Goal: Obtain resource: Download file/media

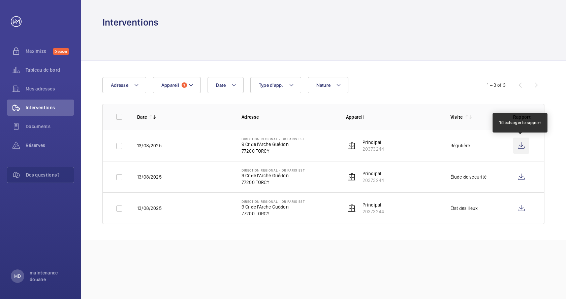
click at [520, 147] on wm-front-icon-button at bounding box center [521, 146] width 16 height 16
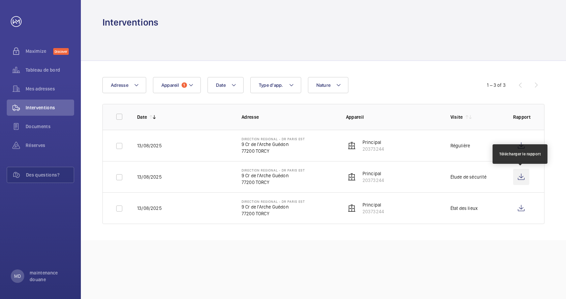
click at [521, 176] on wm-front-icon-button at bounding box center [521, 177] width 16 height 16
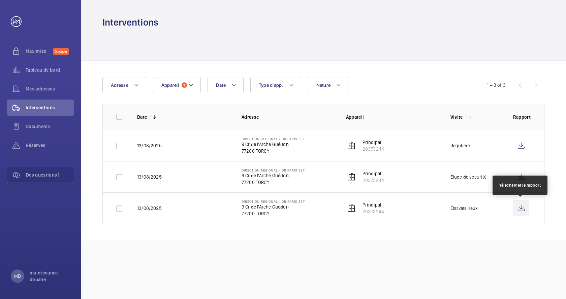
click at [523, 208] on wm-front-icon-button at bounding box center [521, 208] width 16 height 16
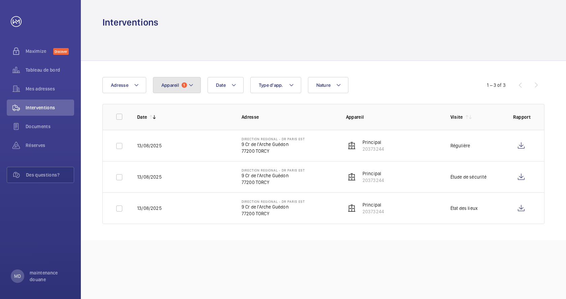
click at [163, 90] on button "Appareil 1" at bounding box center [177, 85] width 48 height 16
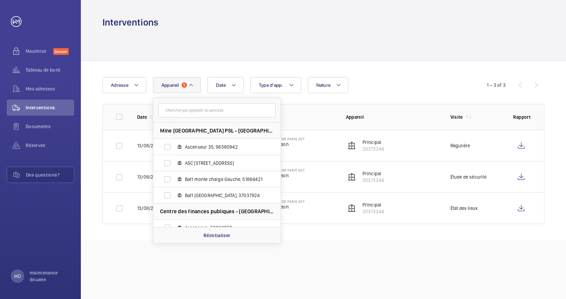
click at [163, 90] on button "Appareil 1" at bounding box center [177, 85] width 48 height 16
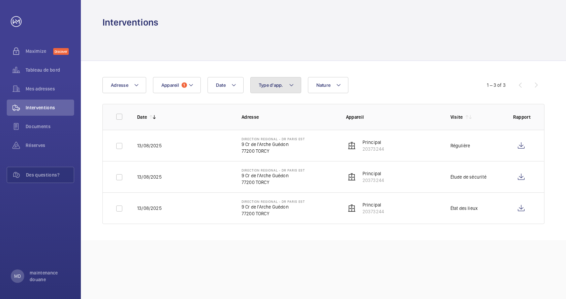
click at [272, 86] on span "Type d'app." at bounding box center [271, 85] width 25 height 5
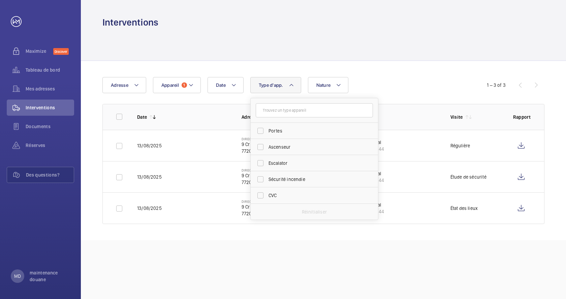
click at [272, 86] on span "Type d'app." at bounding box center [271, 85] width 25 height 5
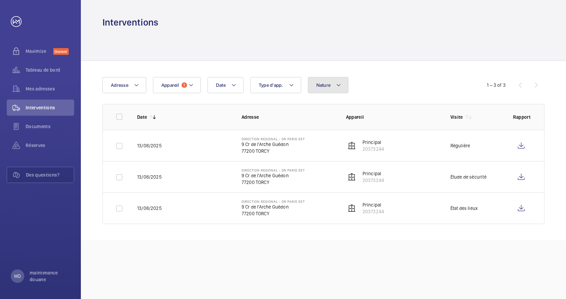
click at [330, 82] on button "Nature" at bounding box center [328, 85] width 41 height 16
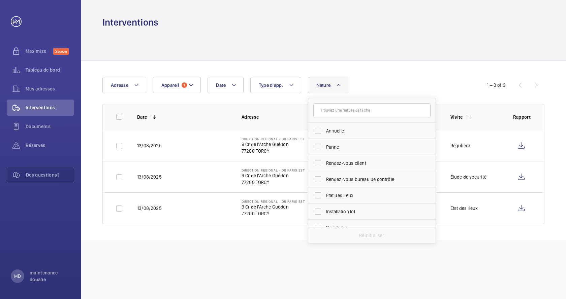
click at [330, 82] on button "Nature" at bounding box center [328, 85] width 41 height 16
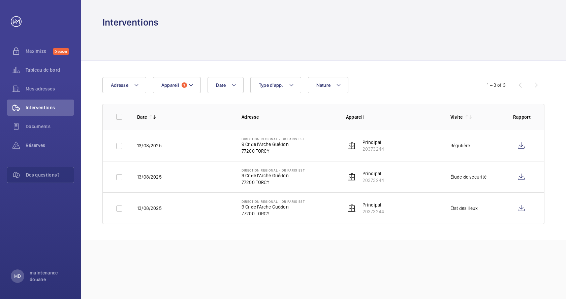
click at [536, 87] on div "1 – 3 of 3" at bounding box center [503, 85] width 81 height 8
click at [38, 128] on span "Documents" at bounding box center [50, 126] width 48 height 7
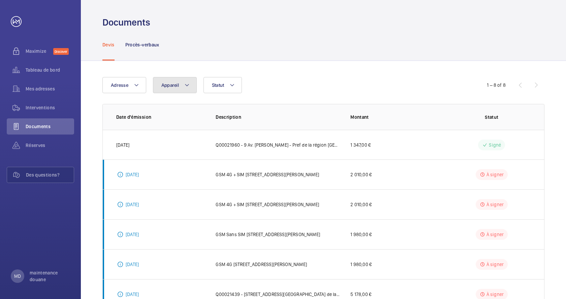
click at [187, 84] on mat-icon at bounding box center [186, 85] width 5 height 8
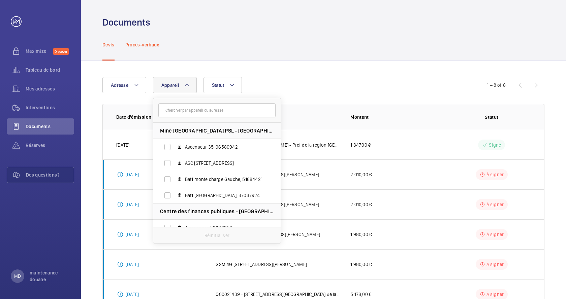
click at [148, 42] on p "Procès-verbaux" at bounding box center [142, 44] width 34 height 7
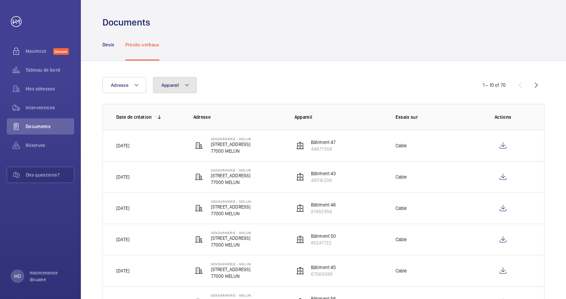
click at [188, 86] on mat-icon at bounding box center [186, 85] width 5 height 8
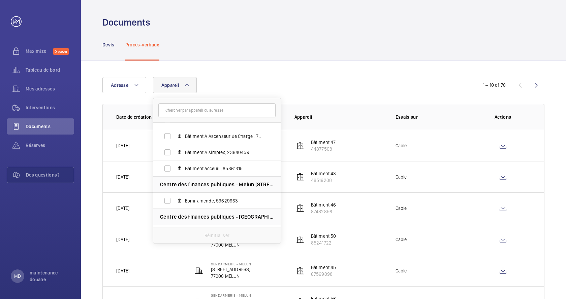
scroll to position [1383, 0]
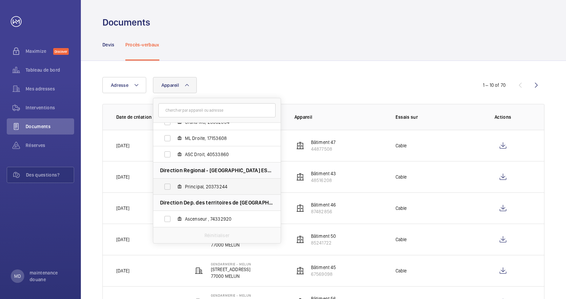
click at [186, 187] on span "Principal, 20373244" at bounding box center [224, 187] width 78 height 7
click at [174, 187] on input "Principal, 20373244" at bounding box center [167, 186] width 13 height 13
checkbox input "true"
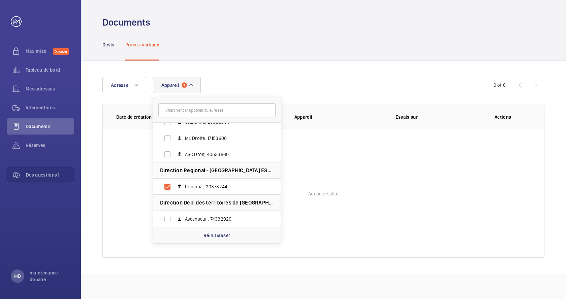
click at [121, 166] on wm-front-table-empty-state "Aucun résultat" at bounding box center [323, 194] width 441 height 128
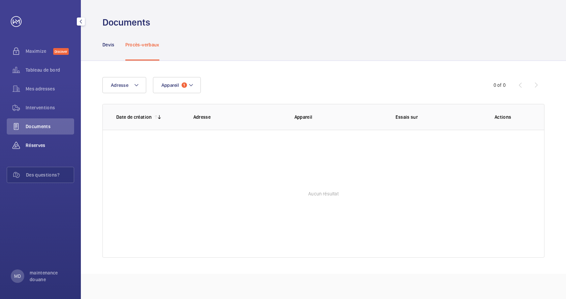
click at [32, 143] on span "Réserves" at bounding box center [50, 145] width 48 height 7
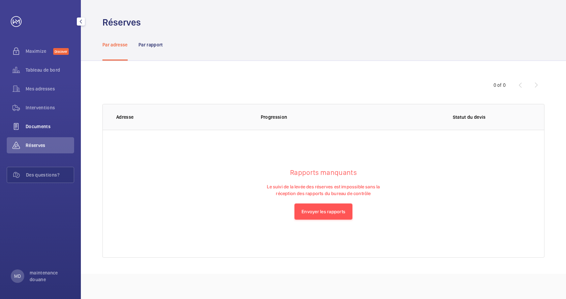
click at [37, 127] on span "Documents" at bounding box center [50, 126] width 48 height 7
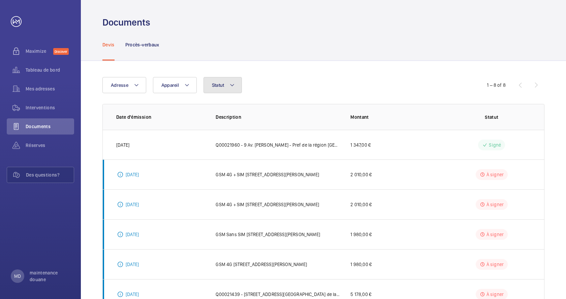
click at [225, 88] on button "Statut" at bounding box center [222, 85] width 39 height 16
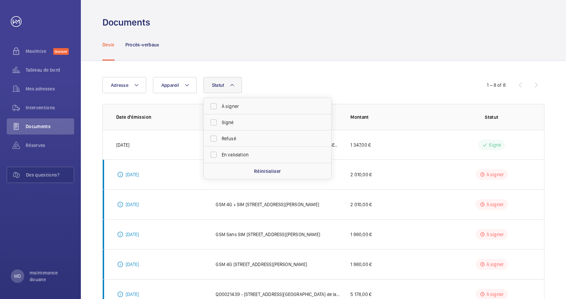
click at [226, 86] on button "Statut" at bounding box center [222, 85] width 39 height 16
click at [317, 144] on p "Q00021960 - 9 Av. [PERSON_NAME] - Pref de la région [GEOGRAPHIC_DATA]-Réparatio…" at bounding box center [278, 145] width 124 height 7
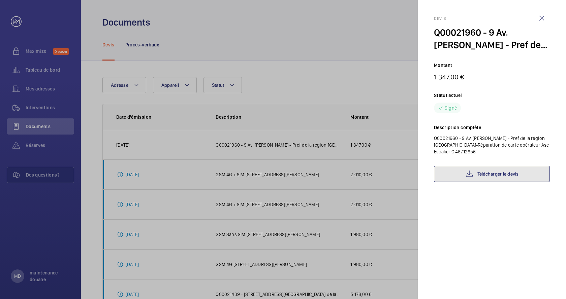
click at [492, 170] on link "Télécharger le devis" at bounding box center [492, 174] width 116 height 16
click at [91, 131] on div at bounding box center [283, 149] width 566 height 299
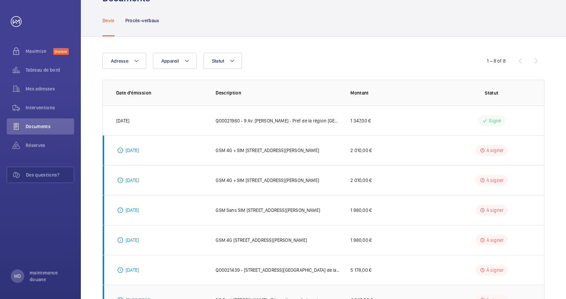
scroll to position [9, 0]
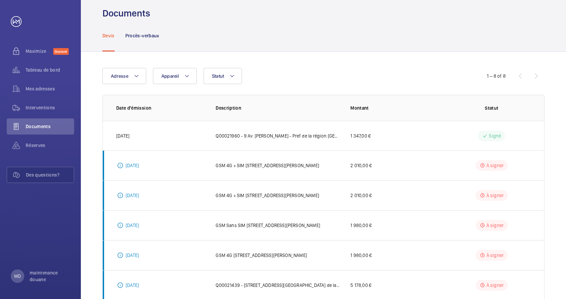
click at [88, 145] on div "Adresse Appareil Statut 1 – 8 of 8 Date d'émission Description Montant Statut […" at bounding box center [323, 214] width 485 height 324
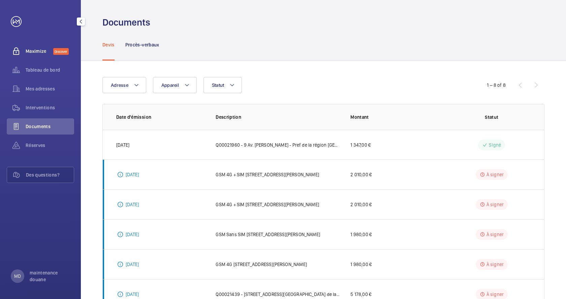
click at [42, 51] on span "Maximize" at bounding box center [40, 51] width 28 height 7
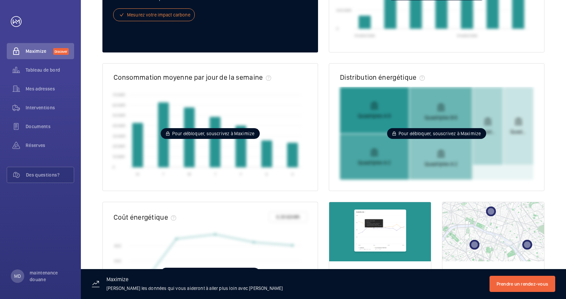
scroll to position [192, 0]
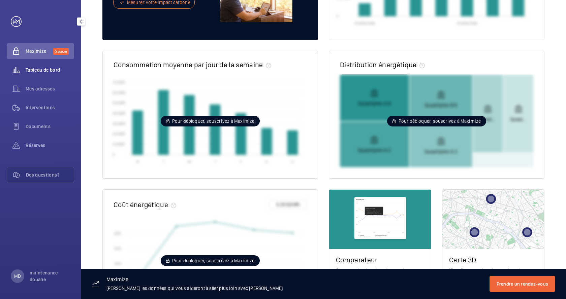
click at [51, 68] on span "Tableau de bord" at bounding box center [50, 70] width 48 height 7
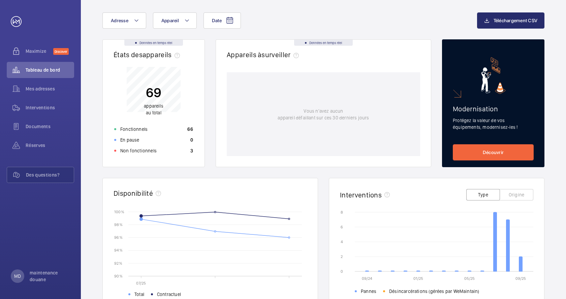
scroll to position [2, 0]
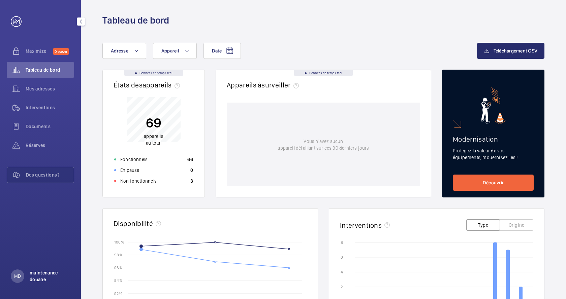
click at [34, 274] on p "maintenance douane" at bounding box center [50, 276] width 40 height 13
click at [33, 247] on link "Paramètres" at bounding box center [30, 248] width 24 height 5
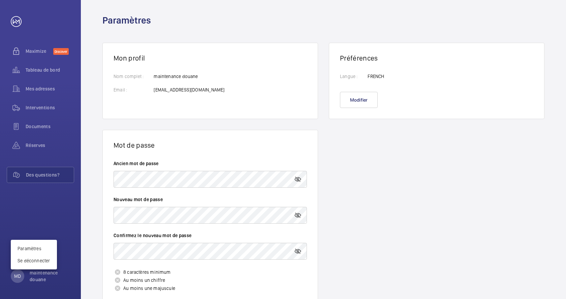
click at [386, 209] on div at bounding box center [283, 149] width 566 height 299
